Goal: Navigation & Orientation: Find specific page/section

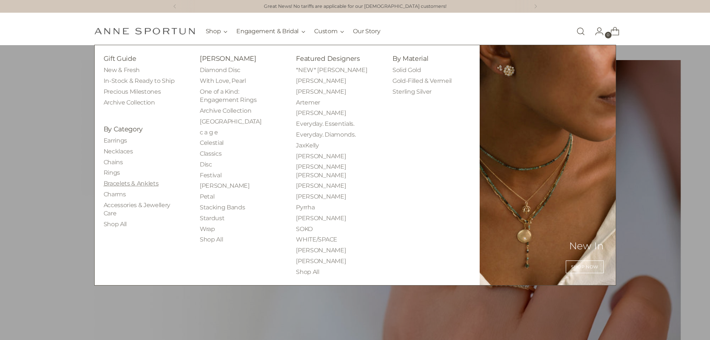
click at [130, 185] on link "Bracelets & Anklets" at bounding box center [131, 183] width 55 height 7
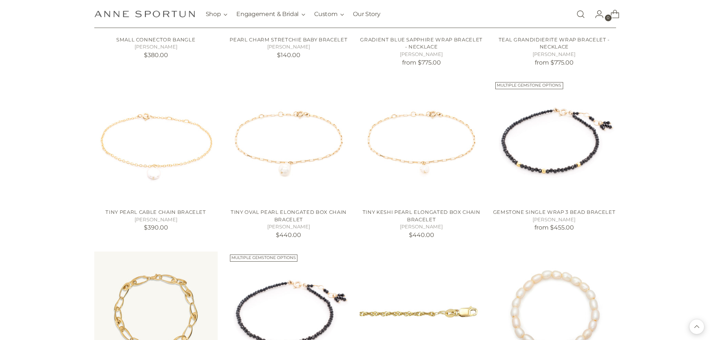
scroll to position [634, 0]
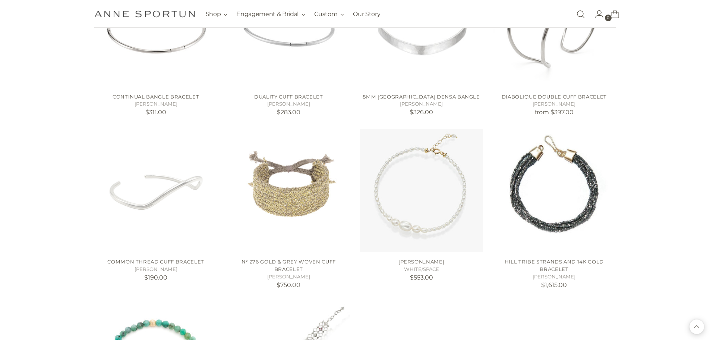
scroll to position [1267, 0]
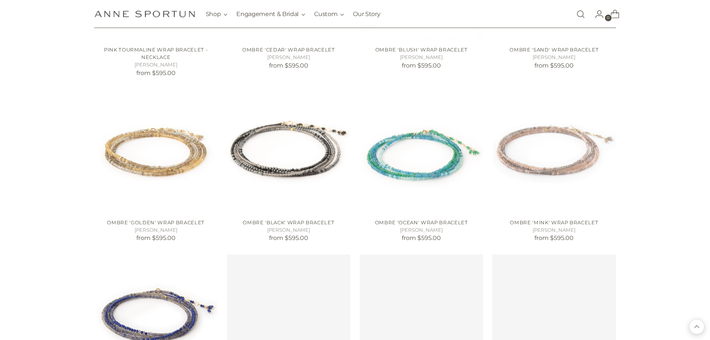
scroll to position [1789, 0]
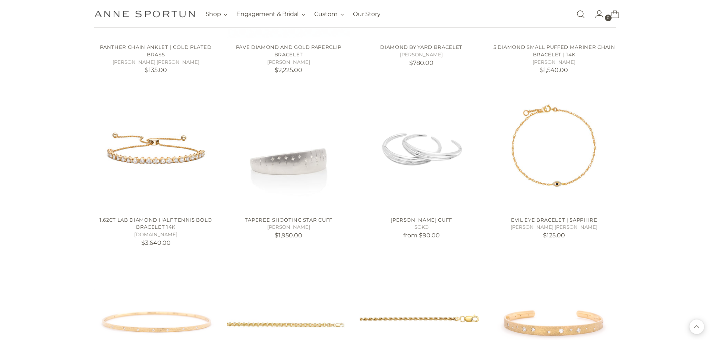
scroll to position [2646, 0]
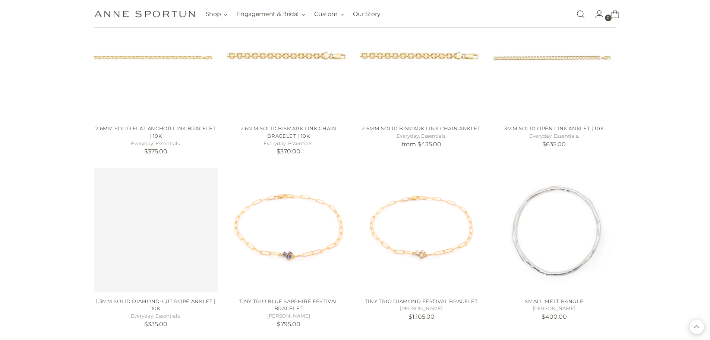
scroll to position [3504, 0]
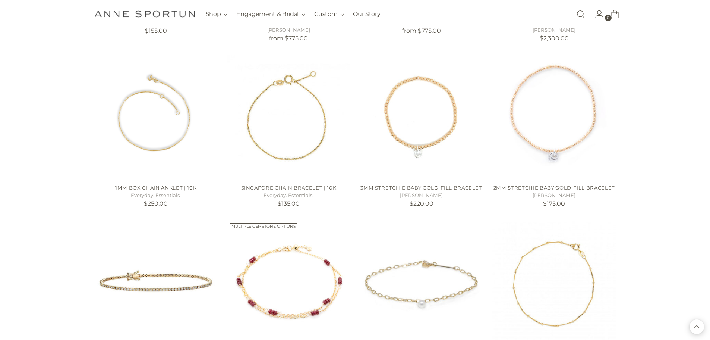
scroll to position [4063, 0]
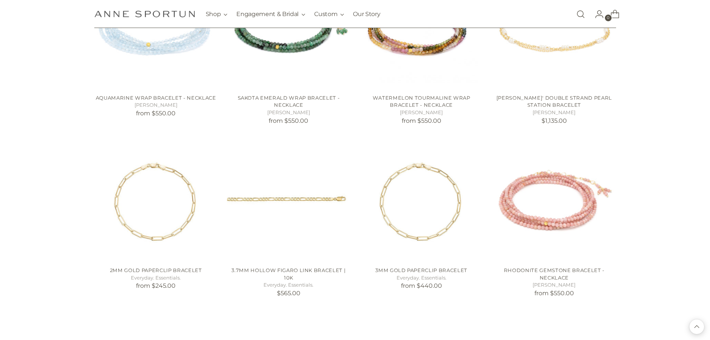
scroll to position [4771, 0]
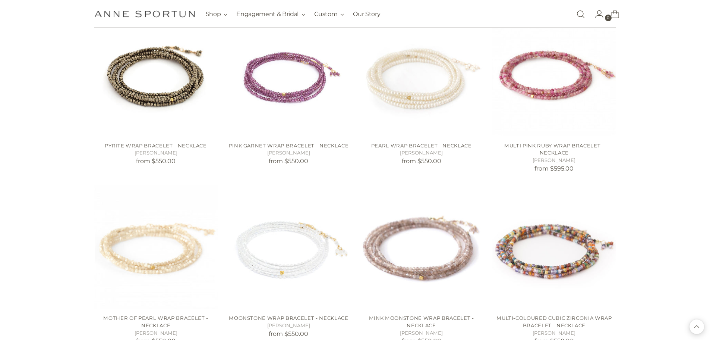
scroll to position [5255, 0]
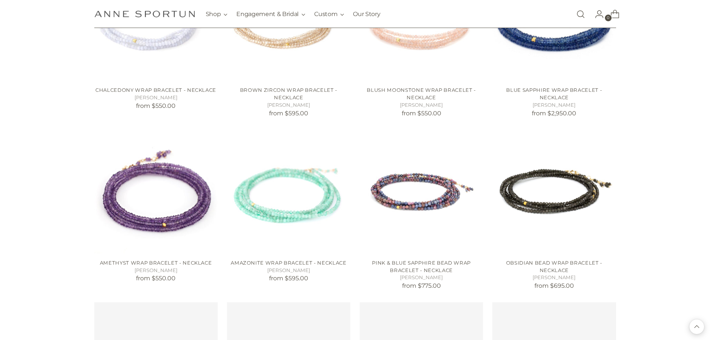
scroll to position [6113, 0]
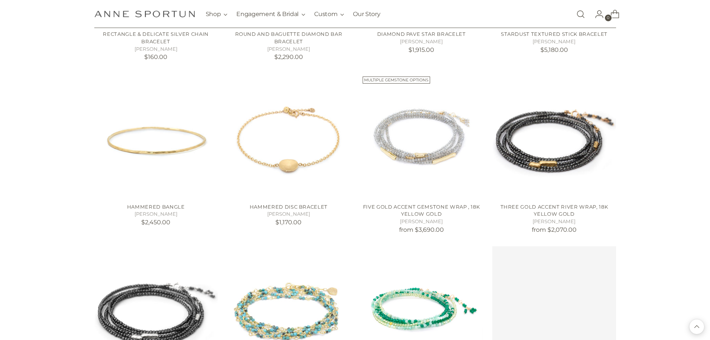
scroll to position [6709, 0]
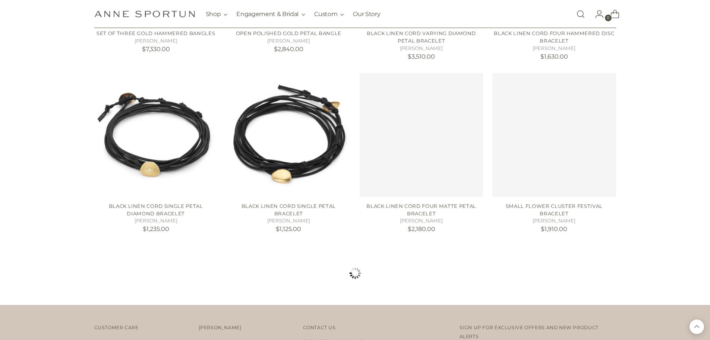
scroll to position [7492, 0]
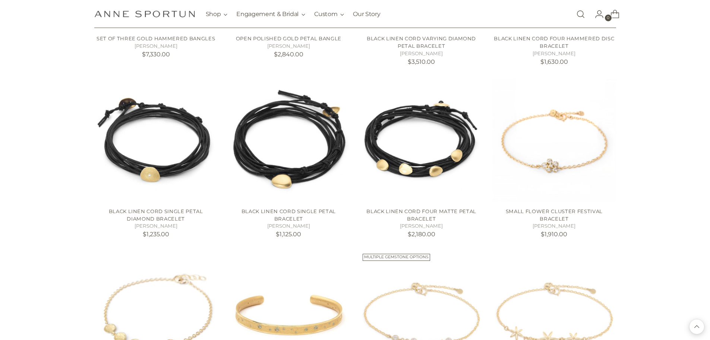
scroll to position [7678, 0]
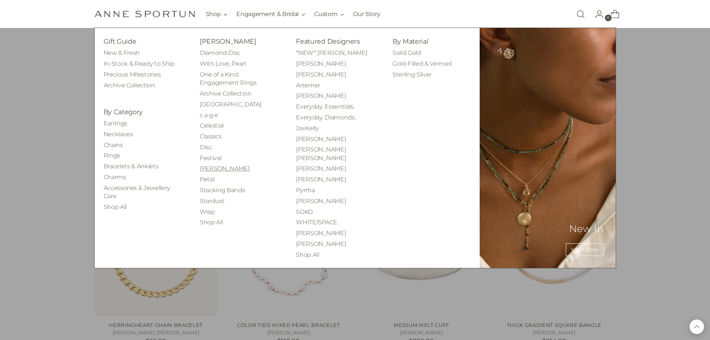
click at [207, 166] on link "[PERSON_NAME]" at bounding box center [225, 168] width 50 height 7
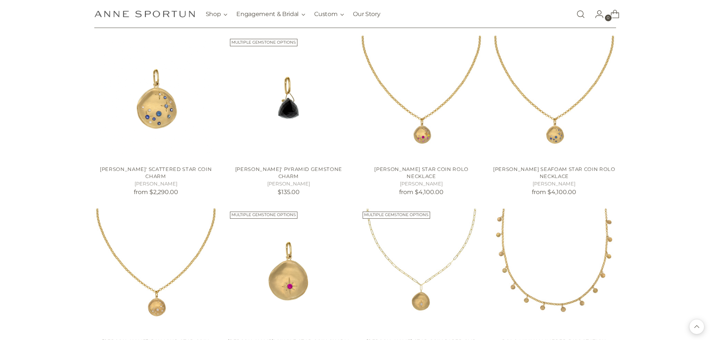
scroll to position [671, 0]
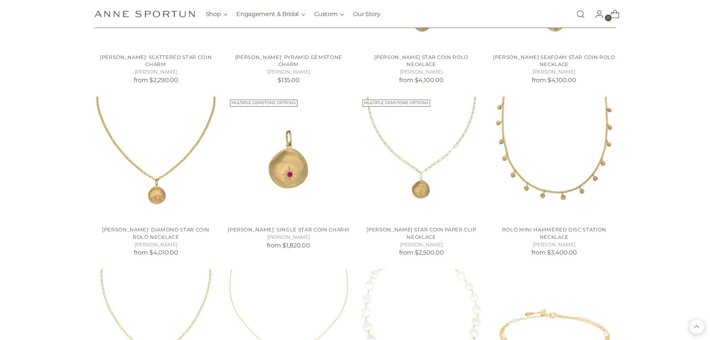
scroll to position [783, 0]
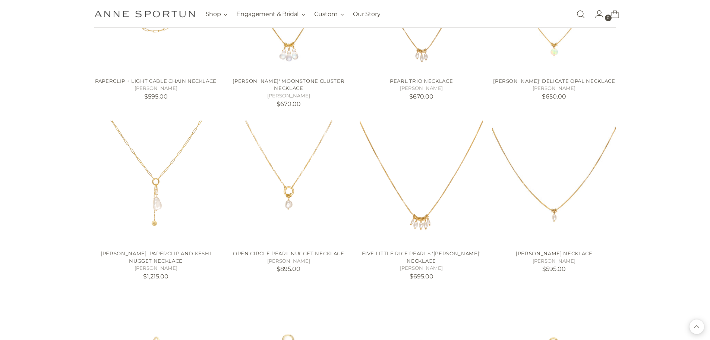
scroll to position [1565, 0]
